Goal: Book appointment/travel/reservation

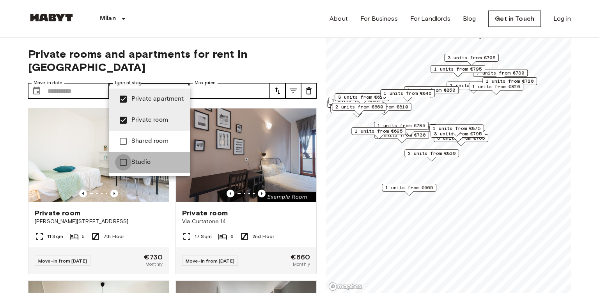
type input "**********"
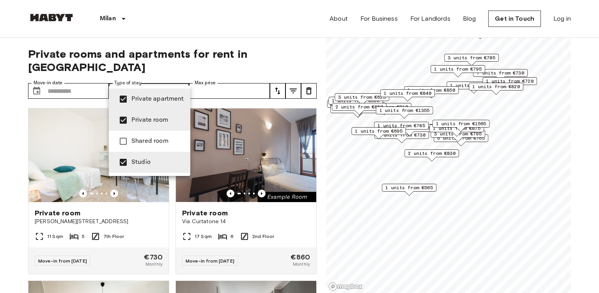
click at [279, 78] on div at bounding box center [299, 146] width 599 height 293
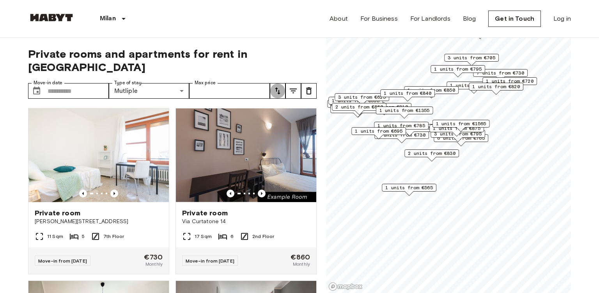
click at [279, 87] on icon "tune" at bounding box center [277, 90] width 5 height 7
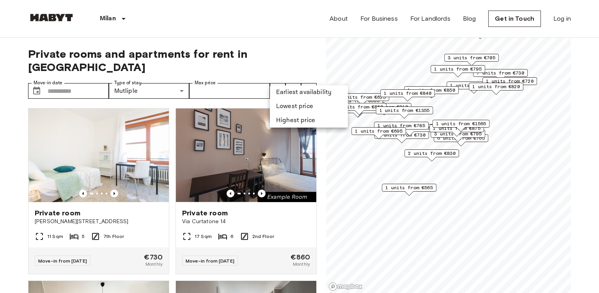
click at [295, 82] on div at bounding box center [299, 146] width 599 height 293
click at [291, 86] on icon "tune" at bounding box center [293, 90] width 9 height 9
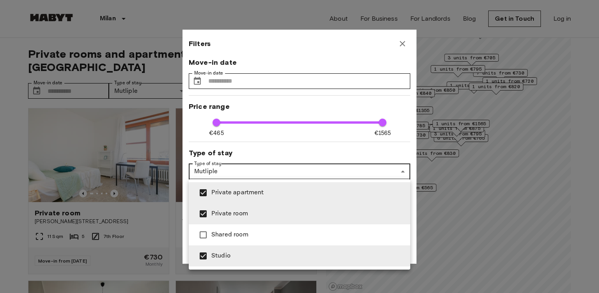
click at [266, 176] on div at bounding box center [299, 146] width 599 height 293
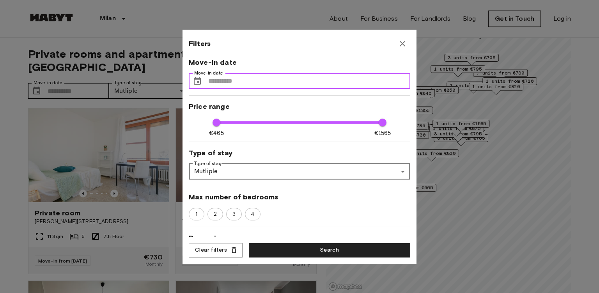
click at [258, 83] on input "Move-in date" at bounding box center [309, 81] width 202 height 16
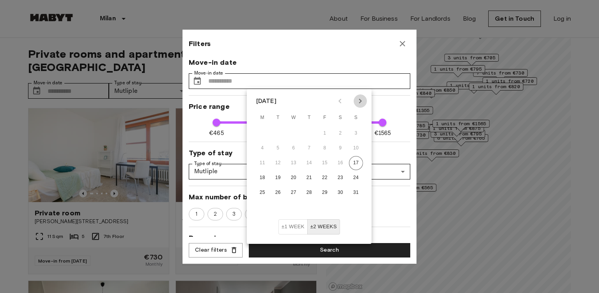
click at [360, 105] on icon "Next month" at bounding box center [360, 100] width 9 height 9
click at [292, 163] on button "15" at bounding box center [294, 163] width 14 height 14
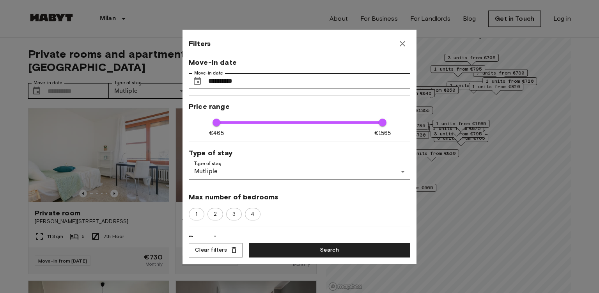
type input "**********"
click at [309, 247] on button "Search" at bounding box center [330, 250] width 162 height 14
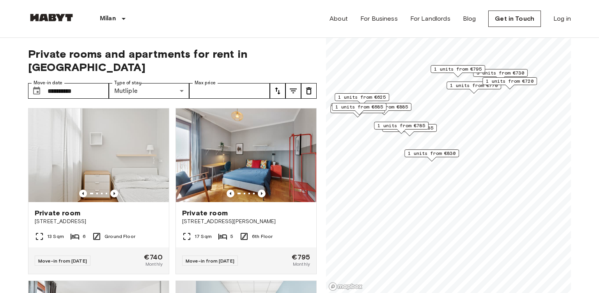
type input "**********"
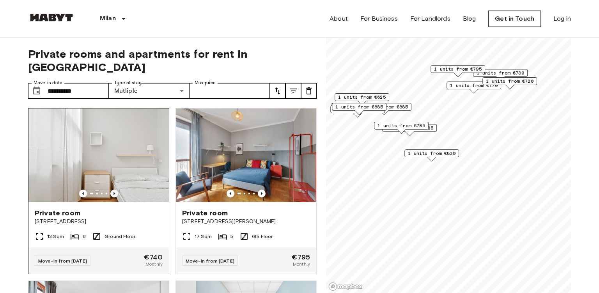
click at [115, 190] on icon "Previous image" at bounding box center [114, 194] width 8 height 8
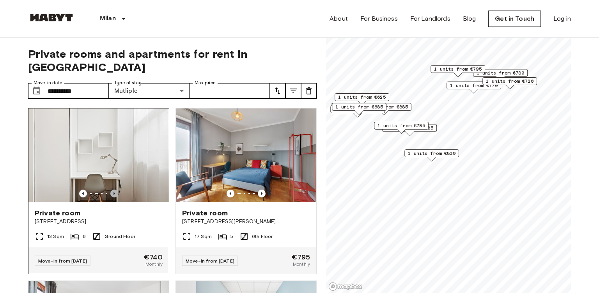
click at [115, 190] on icon "Previous image" at bounding box center [114, 194] width 8 height 8
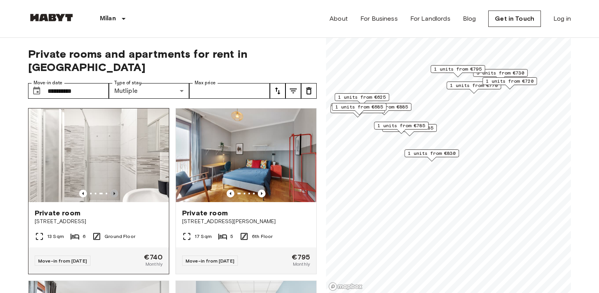
click at [115, 190] on icon "Previous image" at bounding box center [114, 194] width 8 height 8
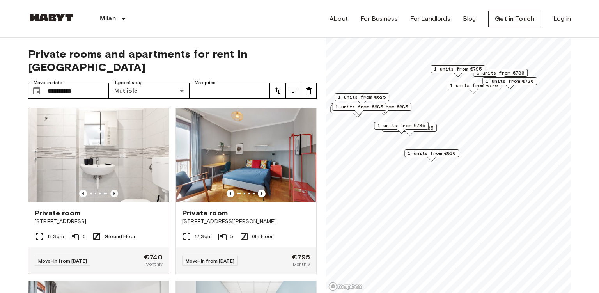
click at [115, 190] on icon "Previous image" at bounding box center [114, 194] width 8 height 8
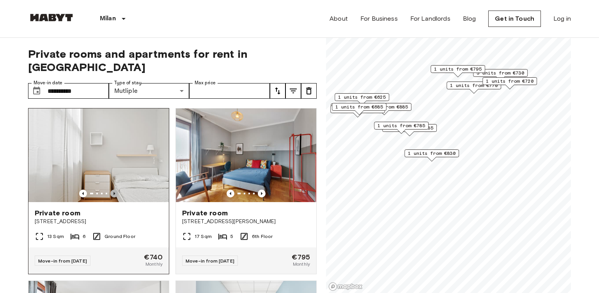
click at [115, 190] on icon "Previous image" at bounding box center [114, 194] width 8 height 8
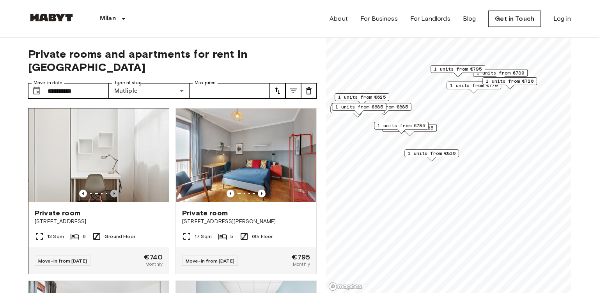
click at [115, 190] on icon "Previous image" at bounding box center [114, 194] width 8 height 8
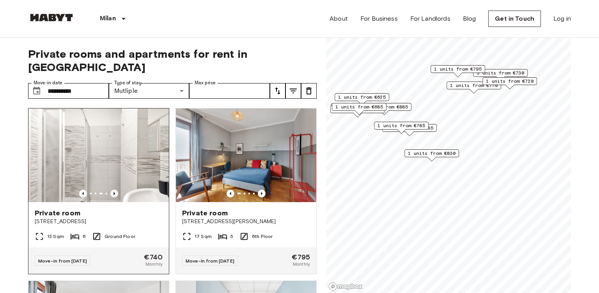
click at [115, 190] on icon "Previous image" at bounding box center [114, 194] width 8 height 8
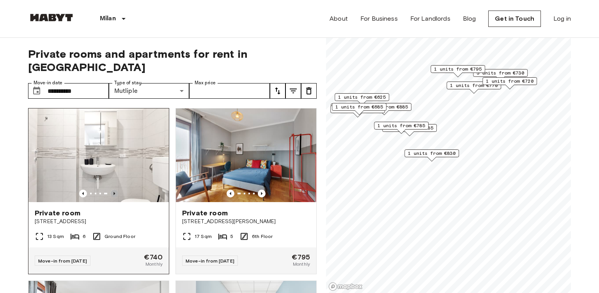
click at [115, 190] on icon "Previous image" at bounding box center [114, 194] width 8 height 8
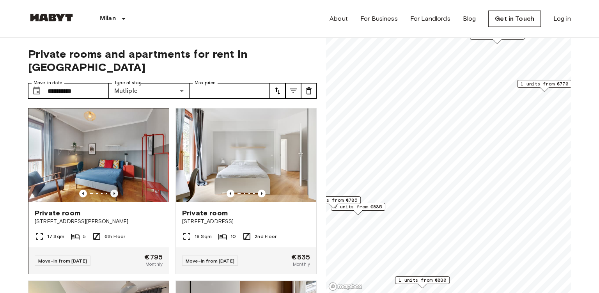
click at [114, 192] on icon "Previous image" at bounding box center [115, 193] width 2 height 3
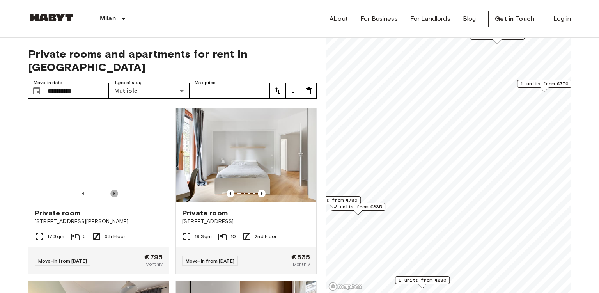
click at [114, 192] on icon "Previous image" at bounding box center [115, 193] width 2 height 3
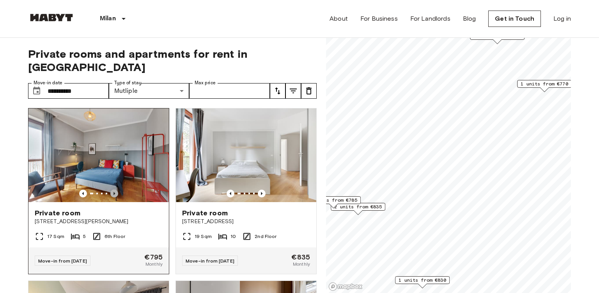
click at [114, 192] on icon "Previous image" at bounding box center [115, 193] width 2 height 3
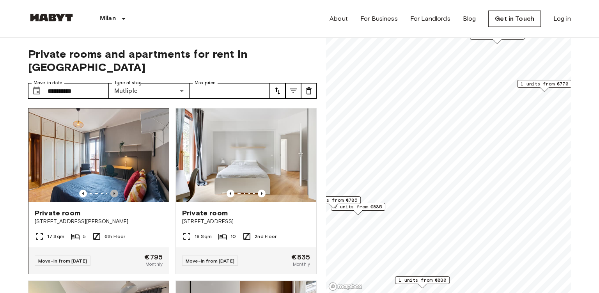
click at [114, 192] on icon "Previous image" at bounding box center [115, 193] width 2 height 3
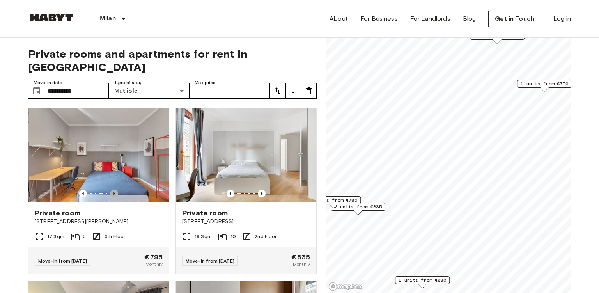
click at [114, 192] on icon "Previous image" at bounding box center [115, 193] width 2 height 3
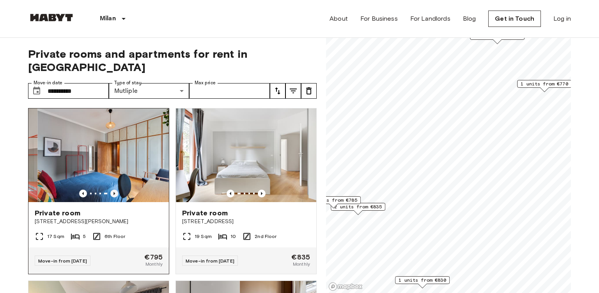
click at [114, 192] on icon "Previous image" at bounding box center [115, 193] width 2 height 3
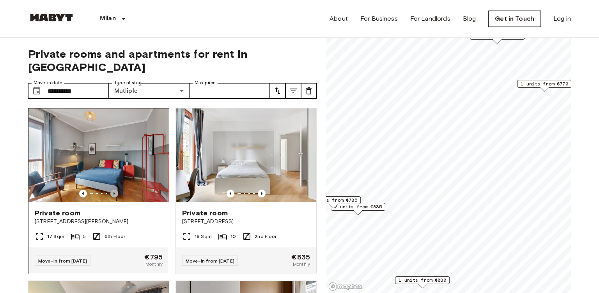
click at [114, 192] on icon "Previous image" at bounding box center [115, 193] width 2 height 3
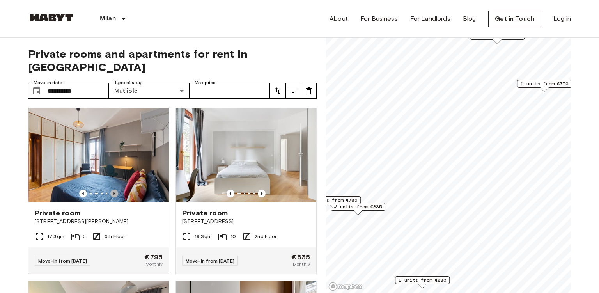
click at [115, 192] on icon "Previous image" at bounding box center [115, 193] width 2 height 3
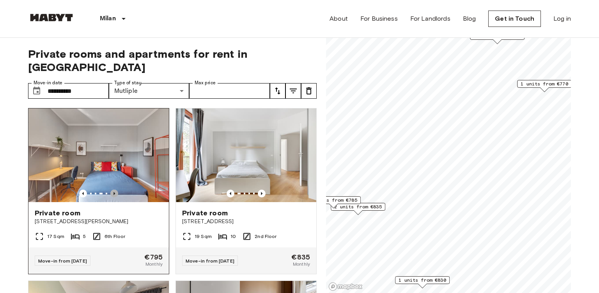
click at [115, 192] on icon "Previous image" at bounding box center [115, 193] width 2 height 3
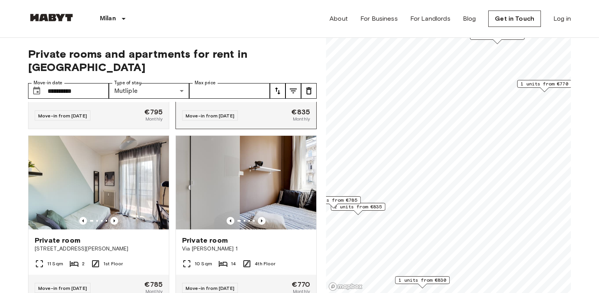
scroll to position [146, 0]
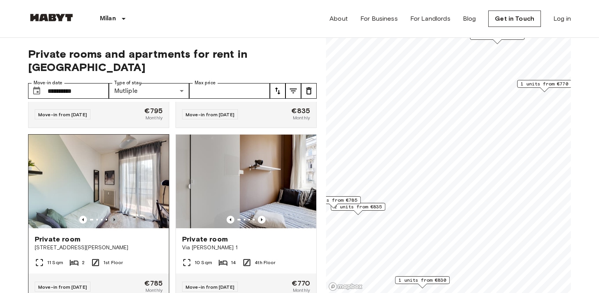
click at [114, 216] on icon "Previous image" at bounding box center [114, 220] width 8 height 8
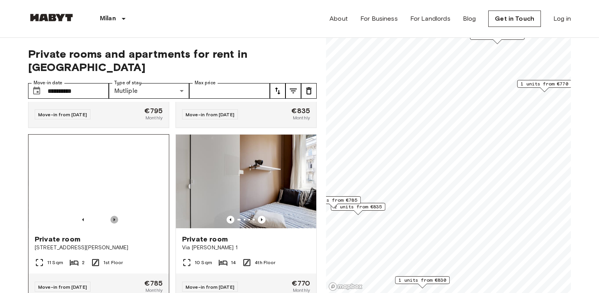
click at [114, 216] on icon "Previous image" at bounding box center [114, 220] width 8 height 8
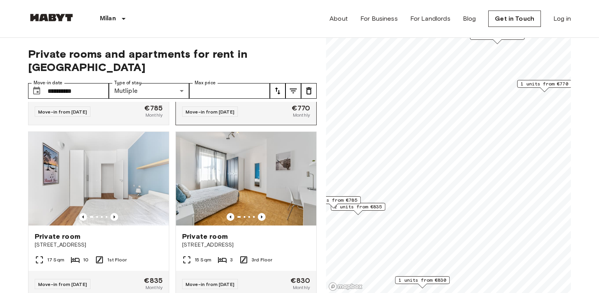
scroll to position [328, 0]
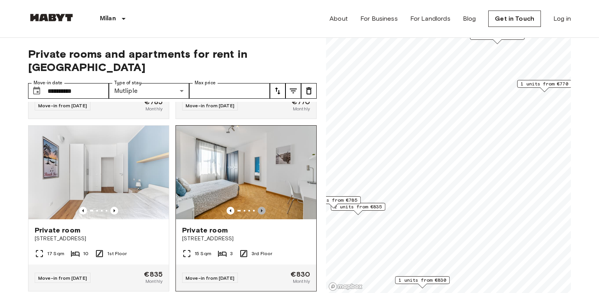
click at [261, 209] on icon "Previous image" at bounding box center [262, 210] width 2 height 3
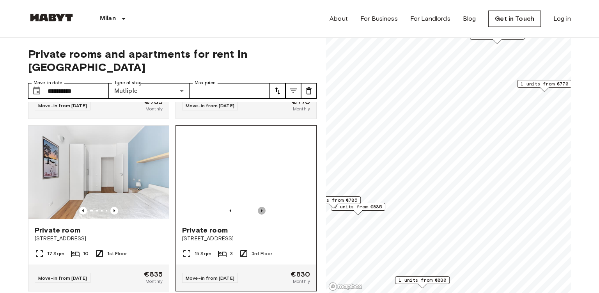
click at [261, 209] on icon "Previous image" at bounding box center [262, 210] width 2 height 3
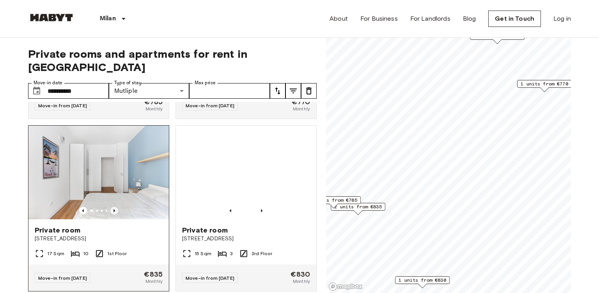
click at [114, 209] on icon "Previous image" at bounding box center [115, 210] width 2 height 3
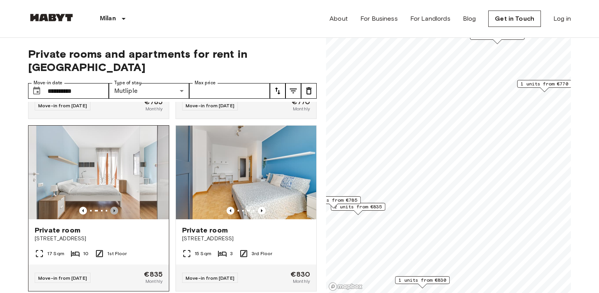
click at [114, 209] on icon "Previous image" at bounding box center [115, 210] width 2 height 3
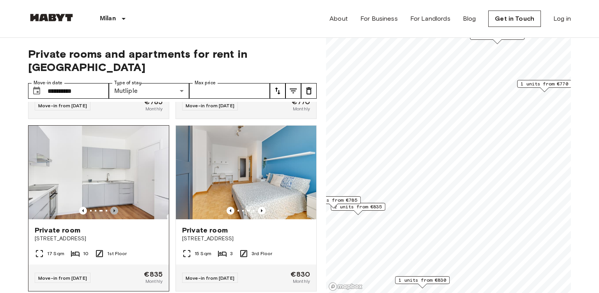
click at [114, 209] on icon "Previous image" at bounding box center [115, 210] width 2 height 3
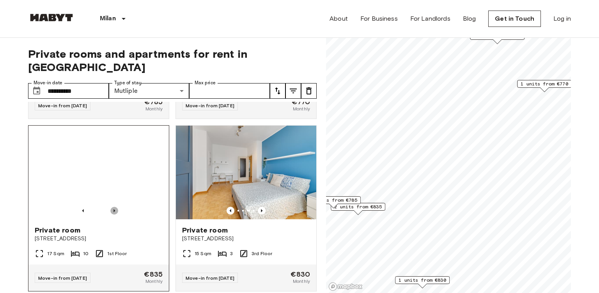
click at [114, 209] on icon "Previous image" at bounding box center [115, 210] width 2 height 3
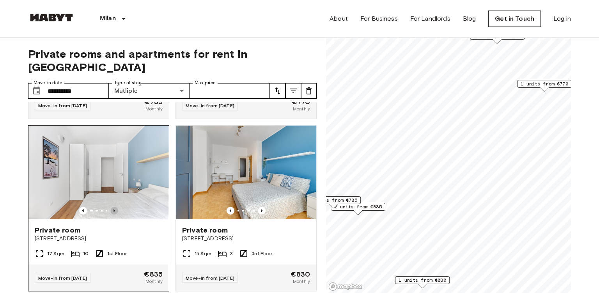
click at [114, 209] on icon "Previous image" at bounding box center [115, 210] width 2 height 3
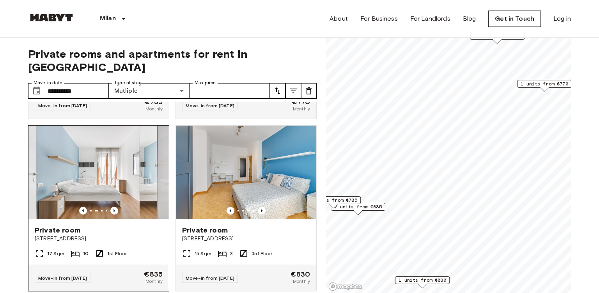
click at [69, 226] on span "Private room" at bounding box center [58, 230] width 46 height 9
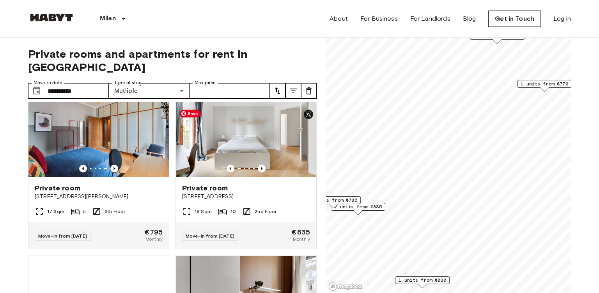
scroll to position [14, 0]
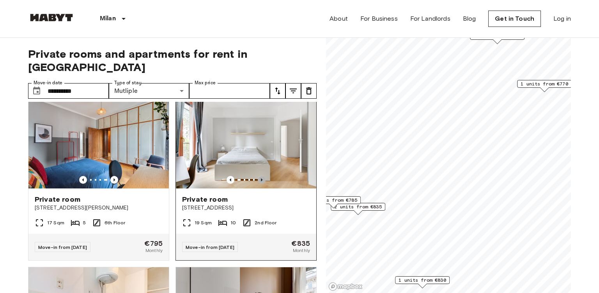
click at [262, 178] on icon "Previous image" at bounding box center [262, 179] width 2 height 3
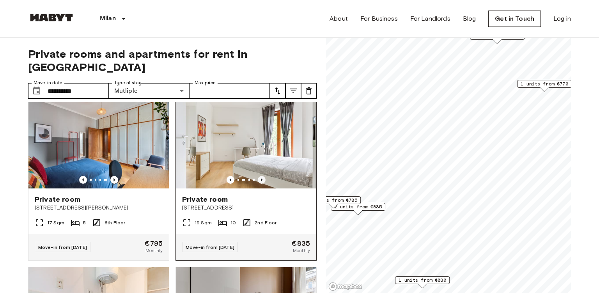
click at [262, 178] on icon "Previous image" at bounding box center [262, 179] width 2 height 3
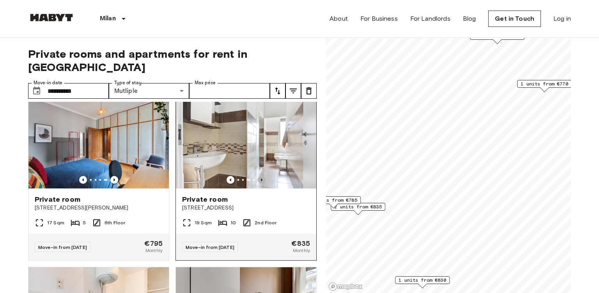
click at [262, 178] on icon "Previous image" at bounding box center [262, 179] width 2 height 3
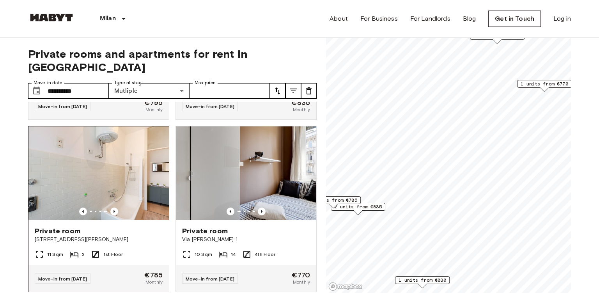
scroll to position [328, 0]
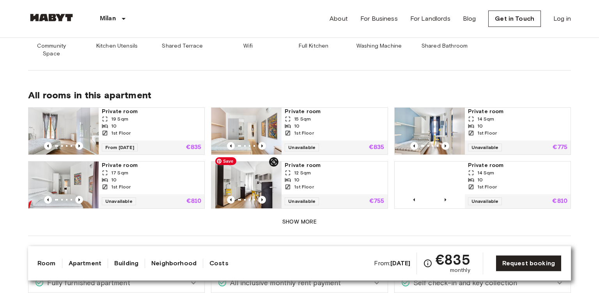
scroll to position [454, 0]
